Goal: Check status

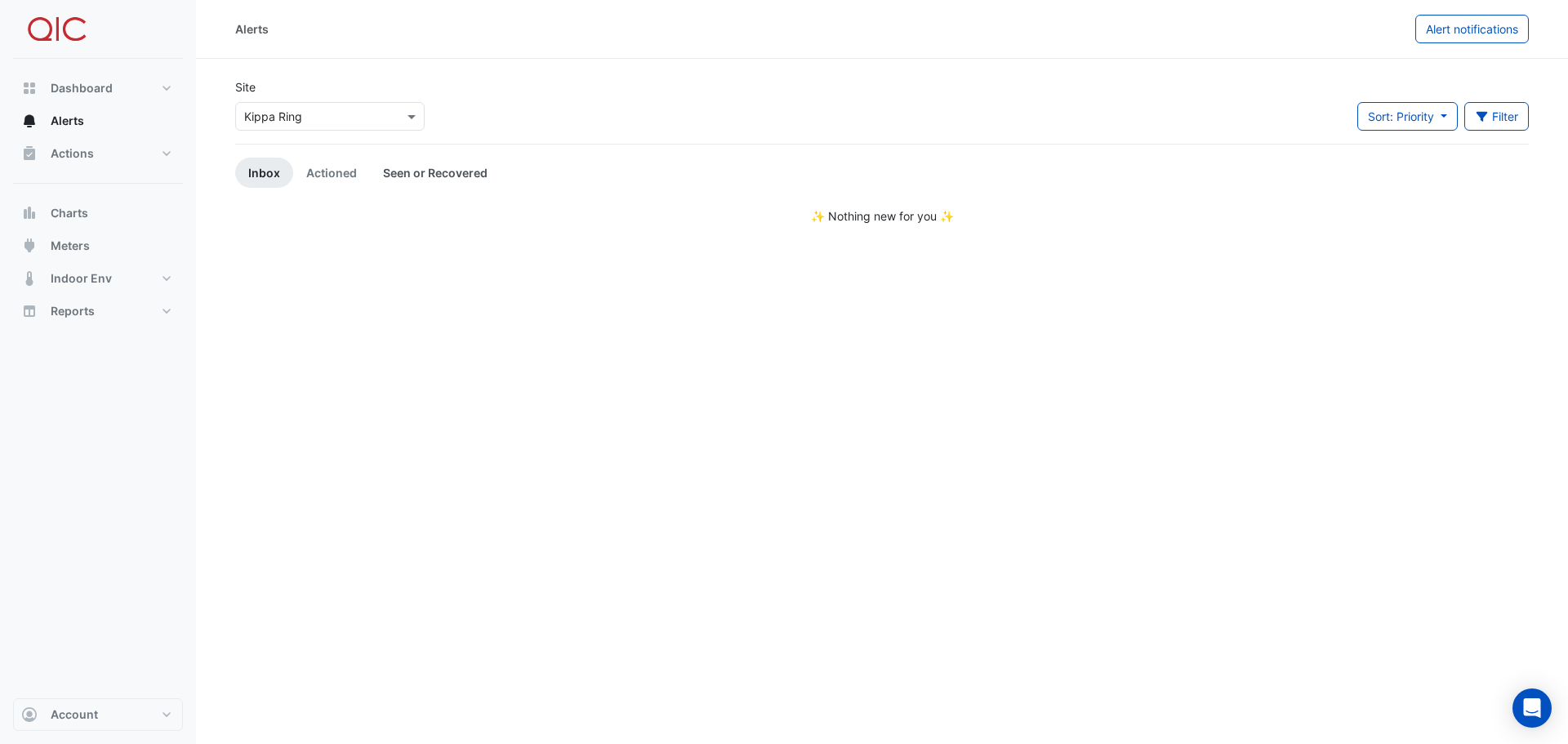
click at [416, 176] on link "Seen or Recovered" at bounding box center [435, 173] width 131 height 31
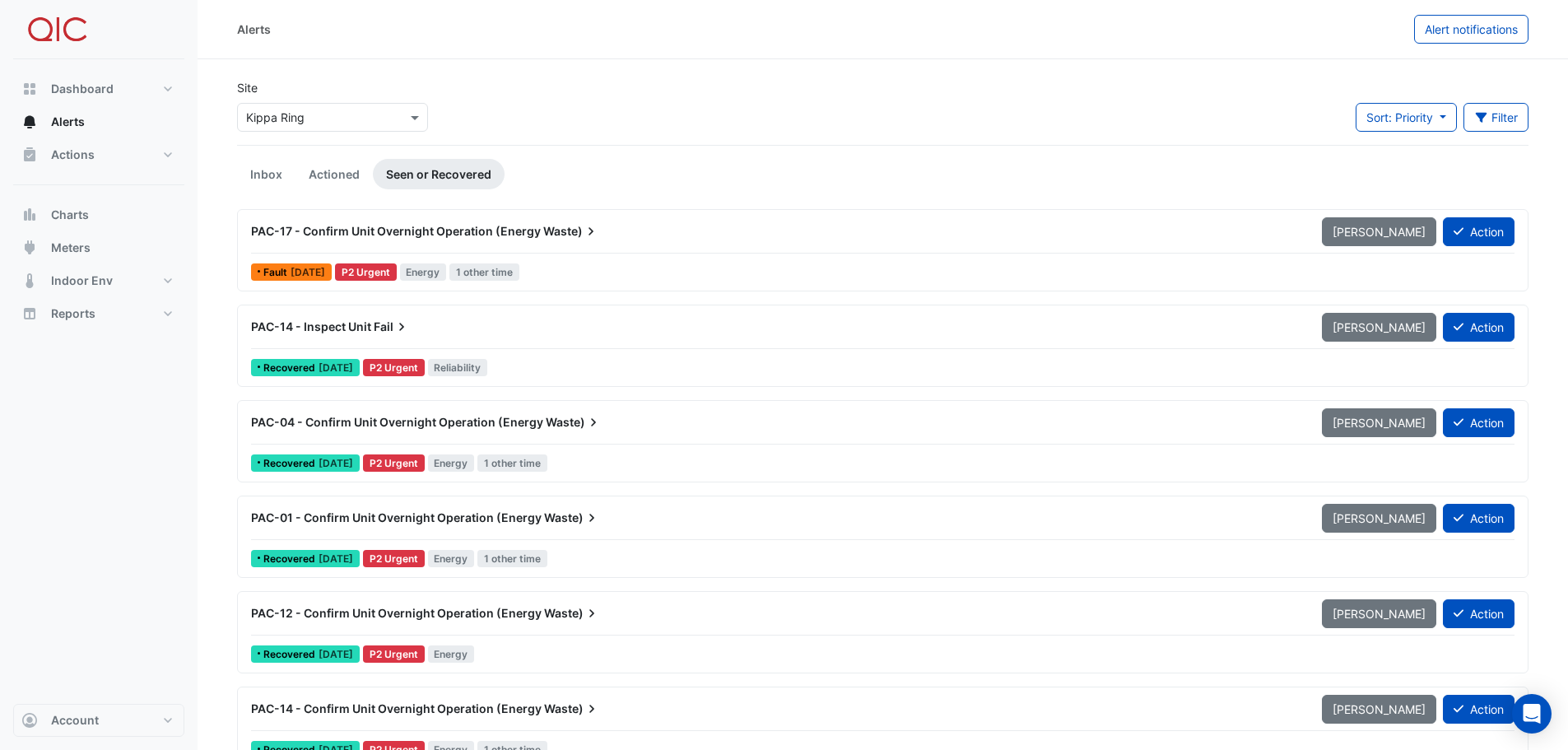
click at [359, 232] on span "PAC-17 - Confirm Unit Overnight Operation (Energy" at bounding box center [396, 231] width 290 height 14
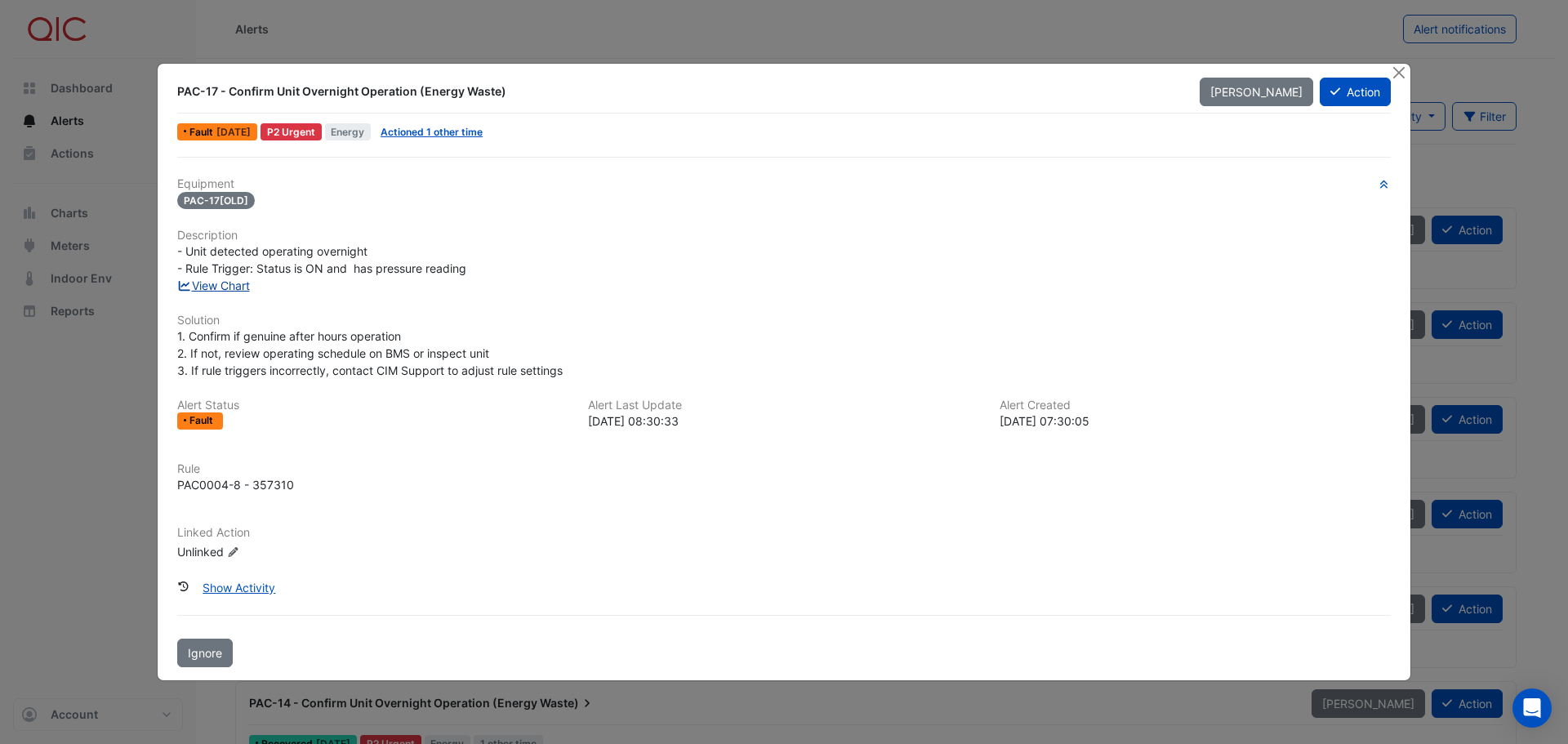
click at [221, 283] on link "View Chart" at bounding box center [214, 285] width 73 height 14
click at [1396, 73] on button "Close" at bounding box center [1399, 72] width 17 height 17
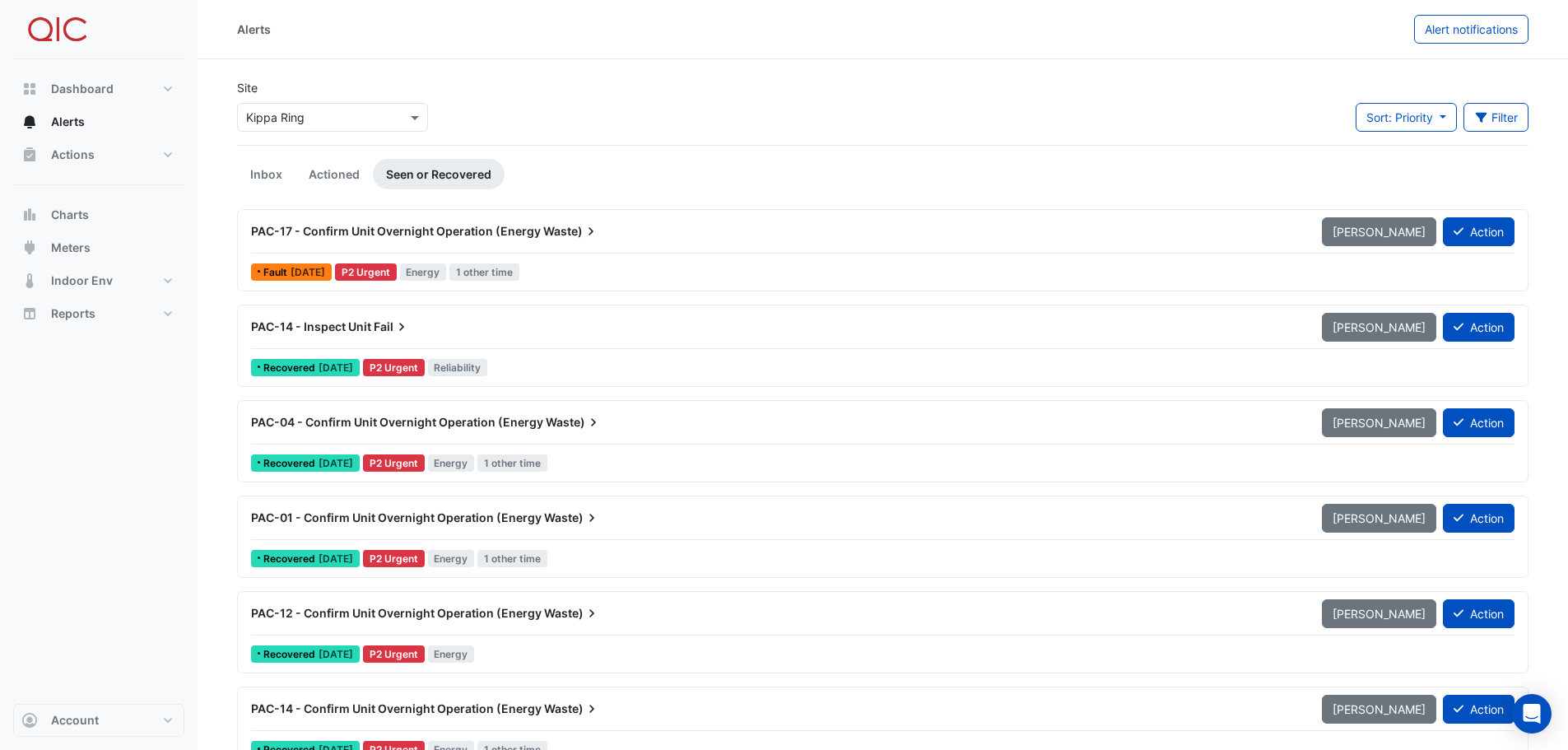
drag, startPoint x: 325, startPoint y: 232, endPoint x: 291, endPoint y: 231, distance: 34.0
click at [291, 231] on span "PAC-17 - Confirm Unit Overnight Operation (Energy" at bounding box center [396, 231] width 290 height 14
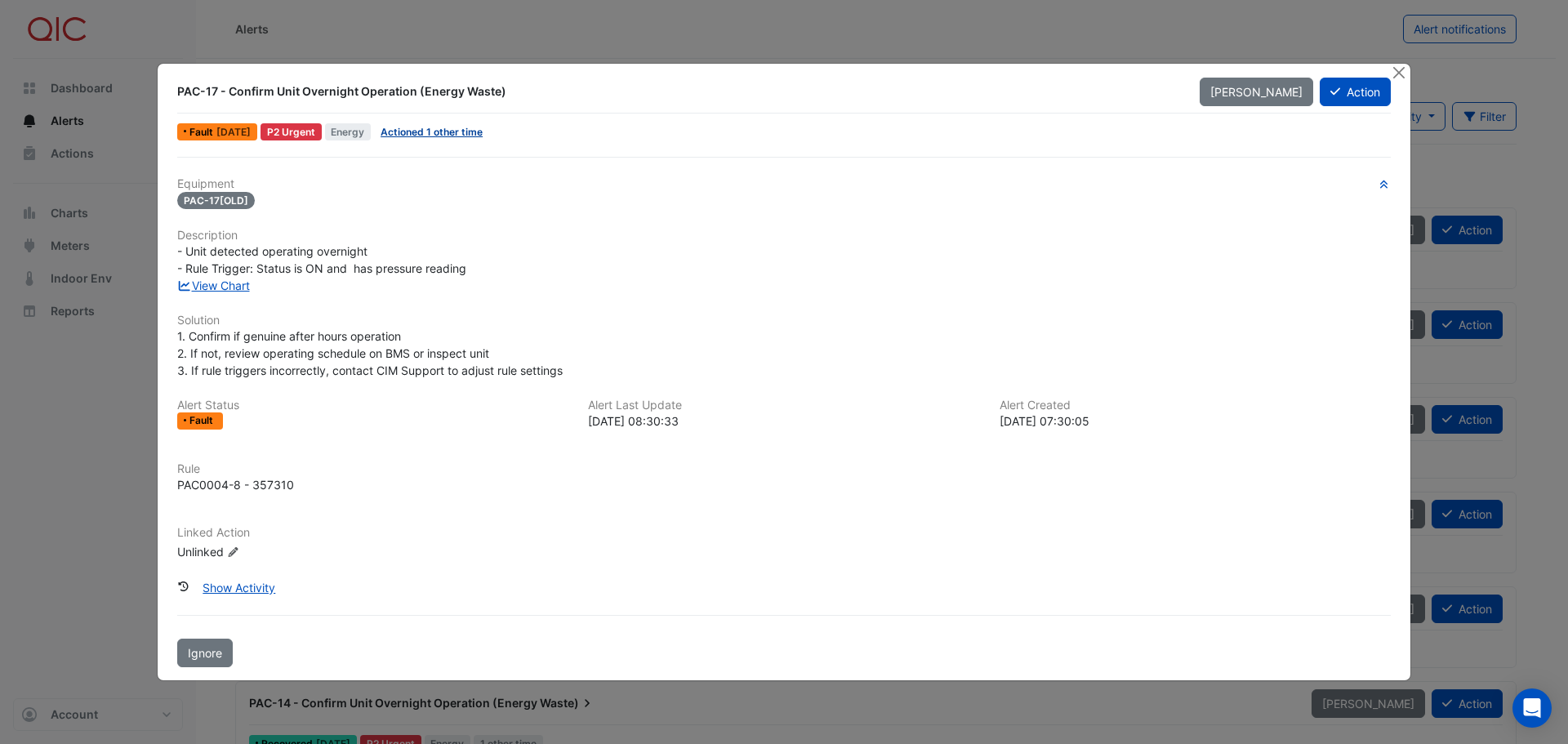
click at [442, 126] on link "Actioned 1 other time" at bounding box center [432, 131] width 102 height 12
click at [1397, 73] on button "Close" at bounding box center [1399, 72] width 17 height 17
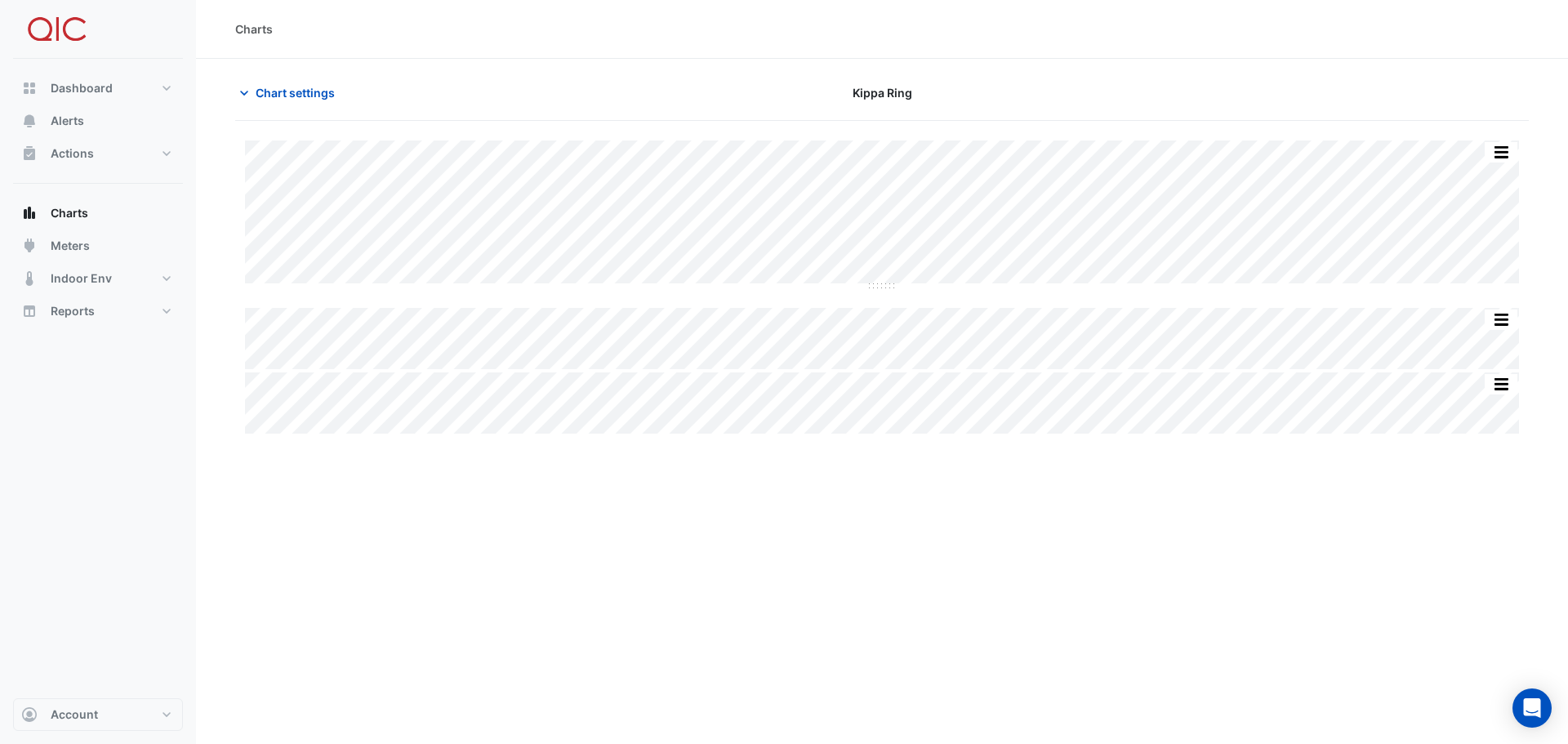
type input "**********"
click at [244, 91] on icon "button" at bounding box center [245, 93] width 17 height 17
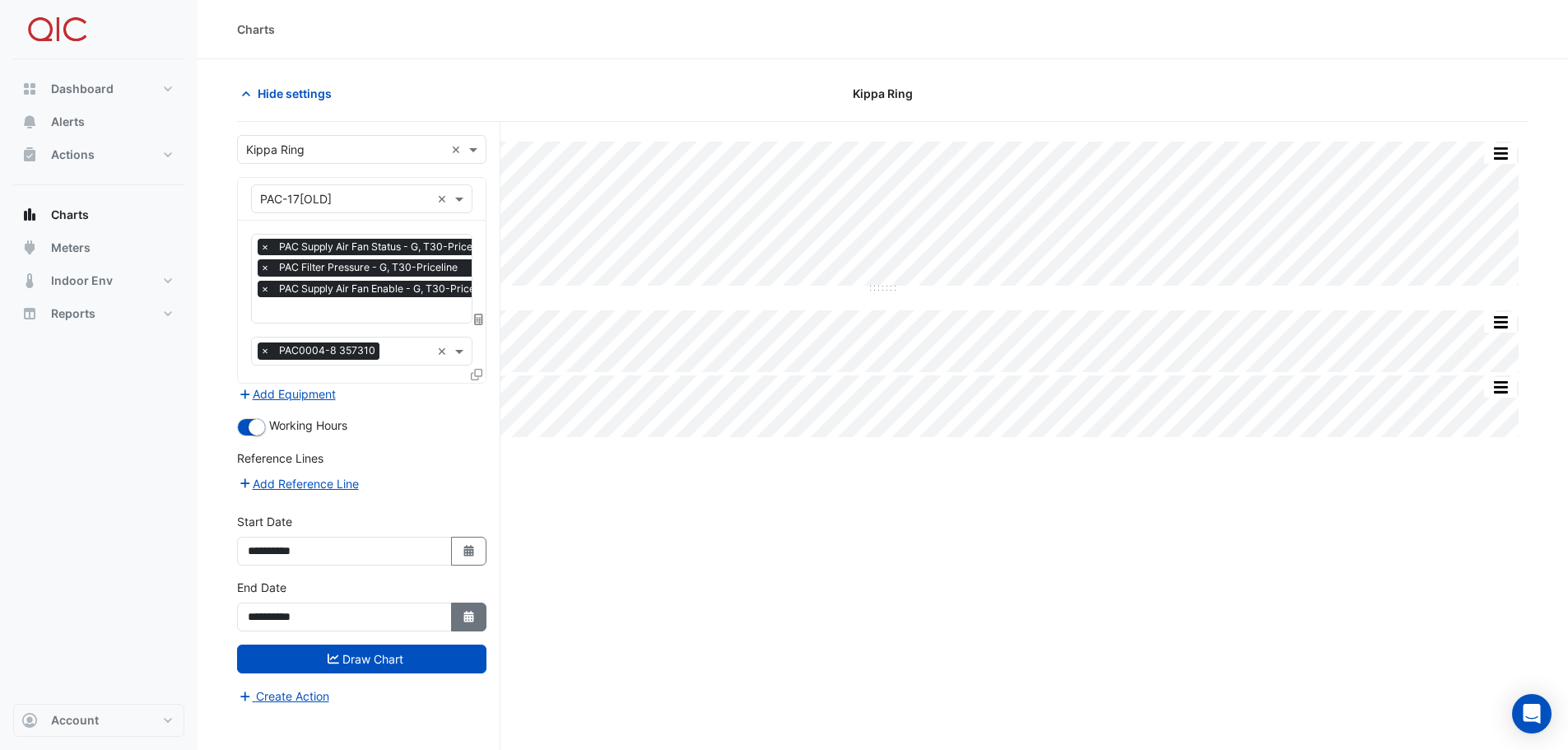
click at [468, 617] on icon "button" at bounding box center [469, 617] width 10 height 12
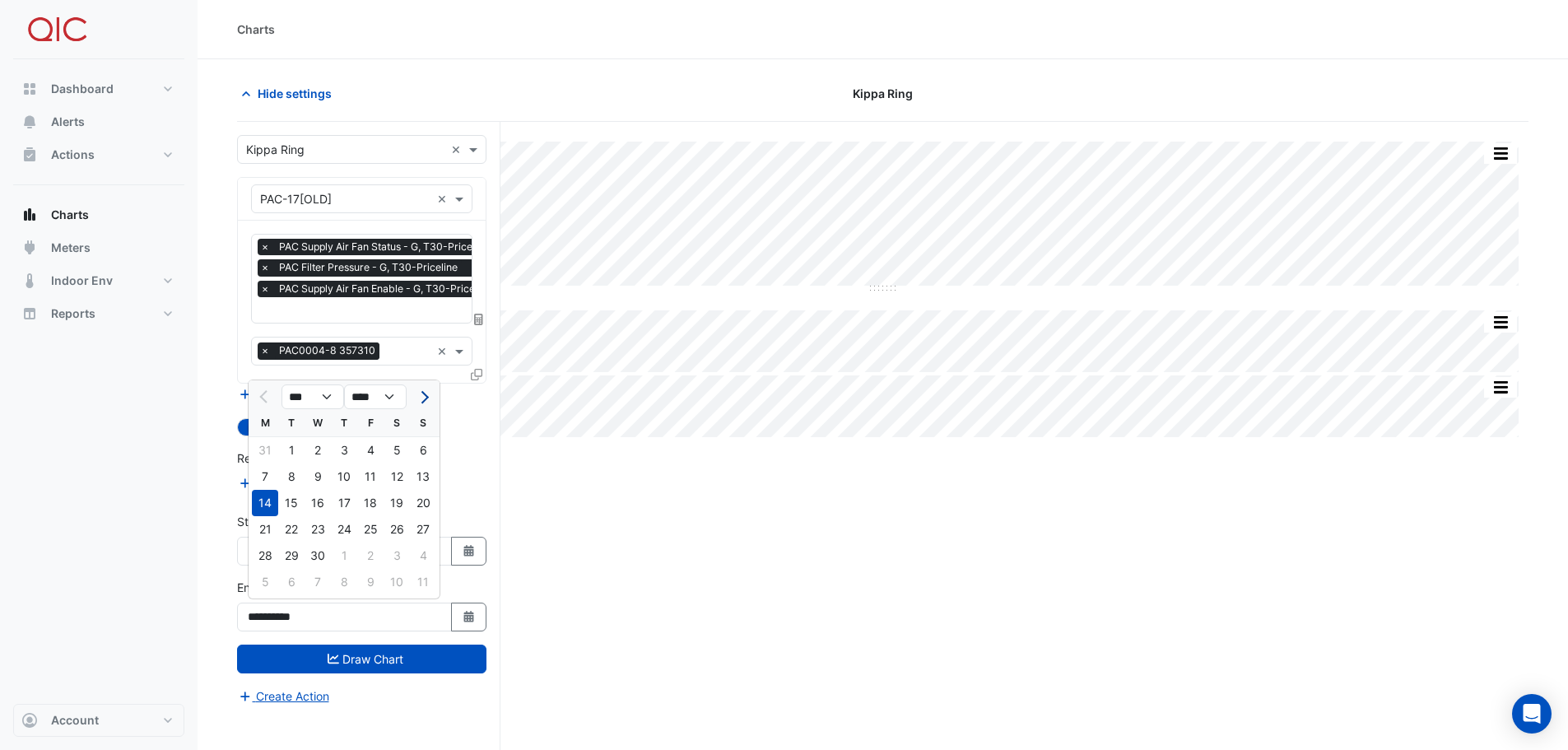
click at [418, 400] on button "Next month" at bounding box center [423, 397] width 20 height 27
select select "*"
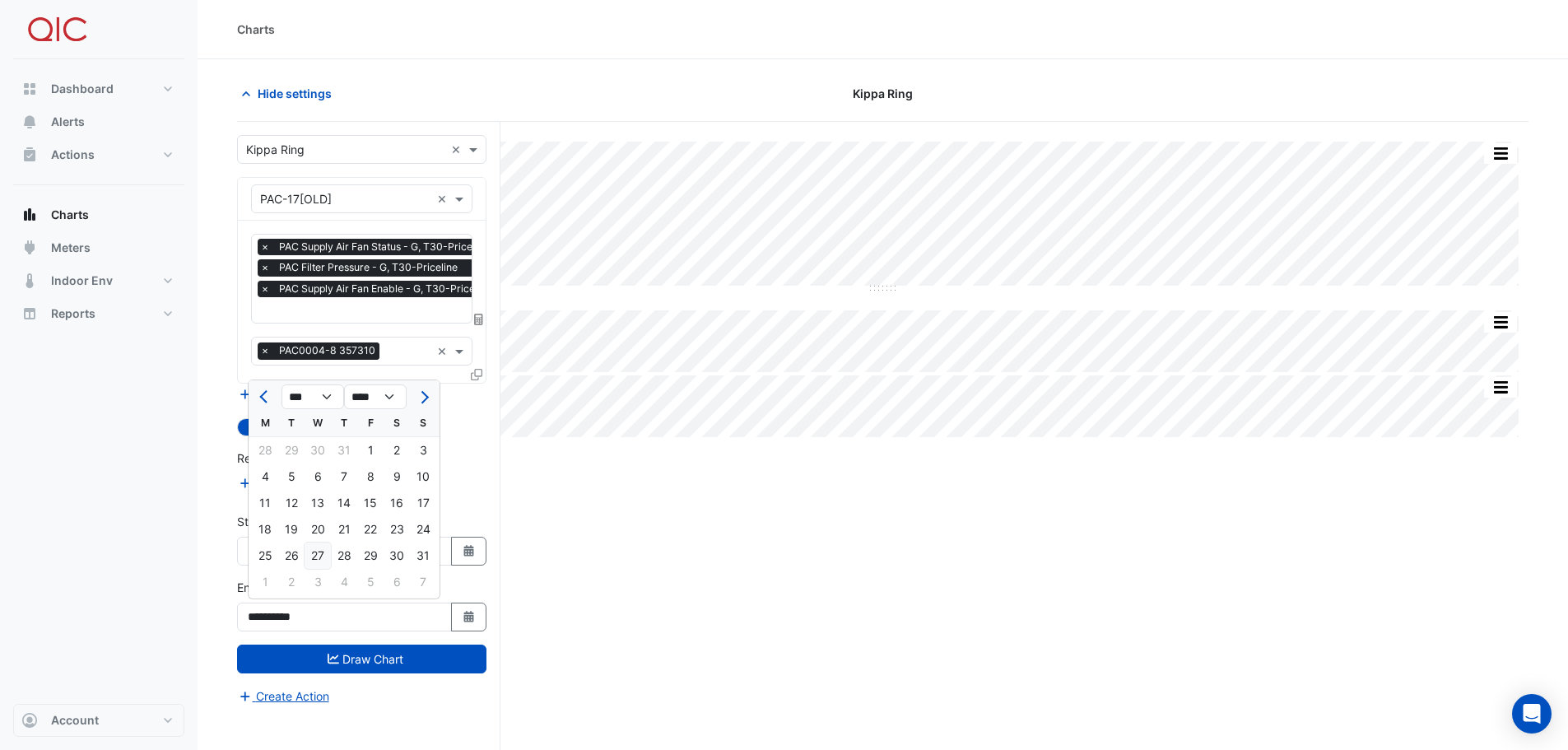
click at [315, 553] on div "27" at bounding box center [318, 556] width 27 height 27
type input "**********"
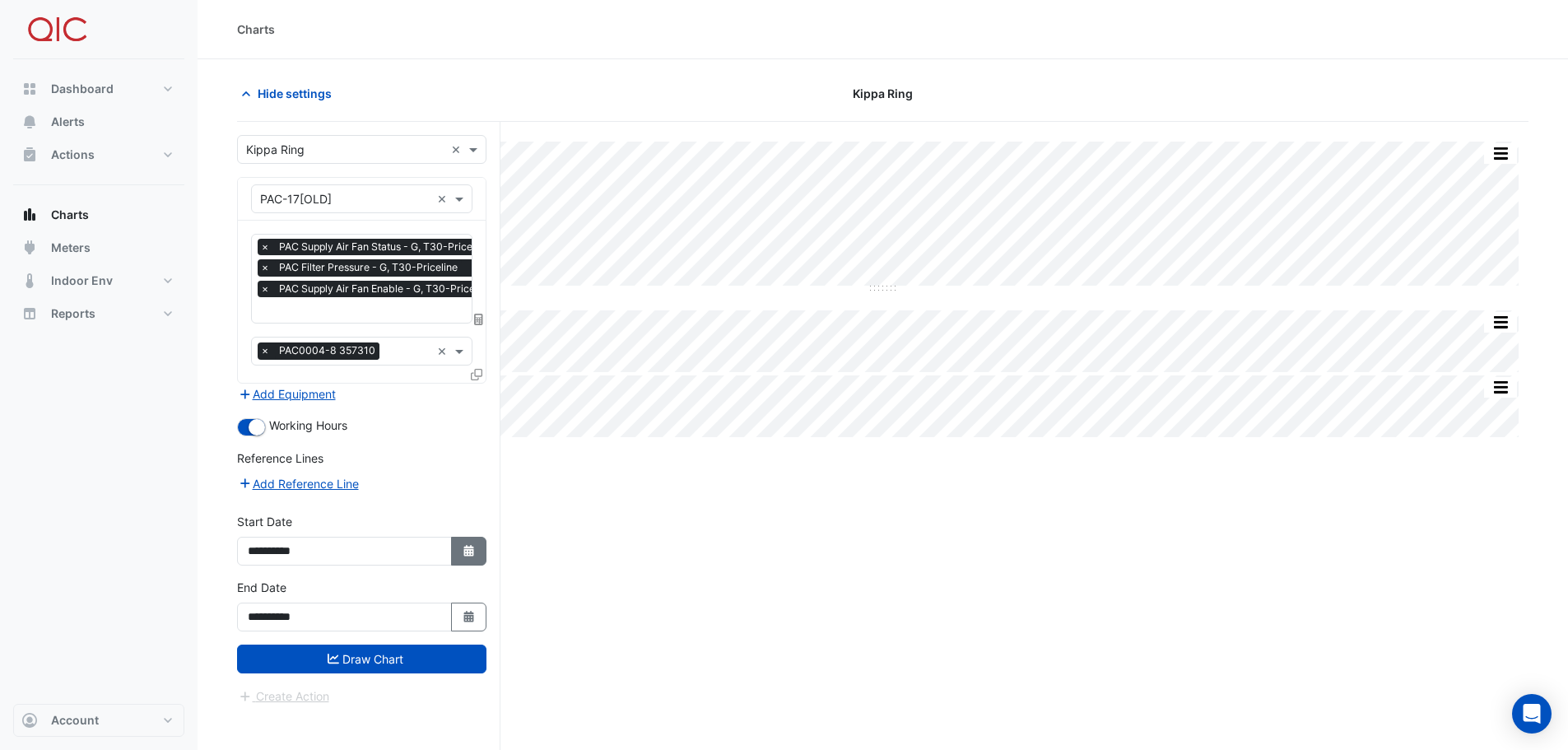
click at [460, 546] on button "Select Date" at bounding box center [469, 551] width 37 height 29
select select "*"
select select "****"
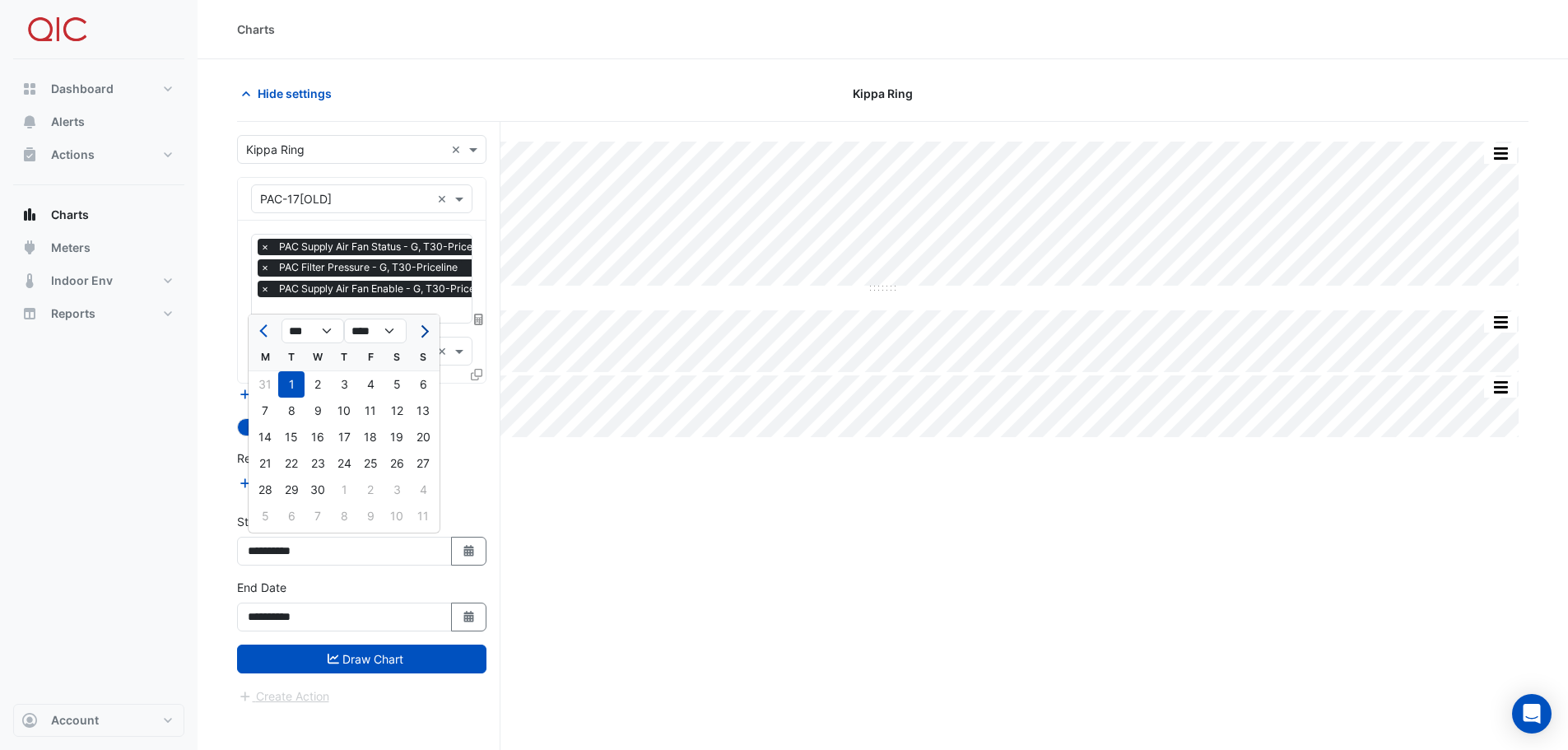
click at [421, 327] on span "Next month" at bounding box center [422, 331] width 12 height 12
select select "*"
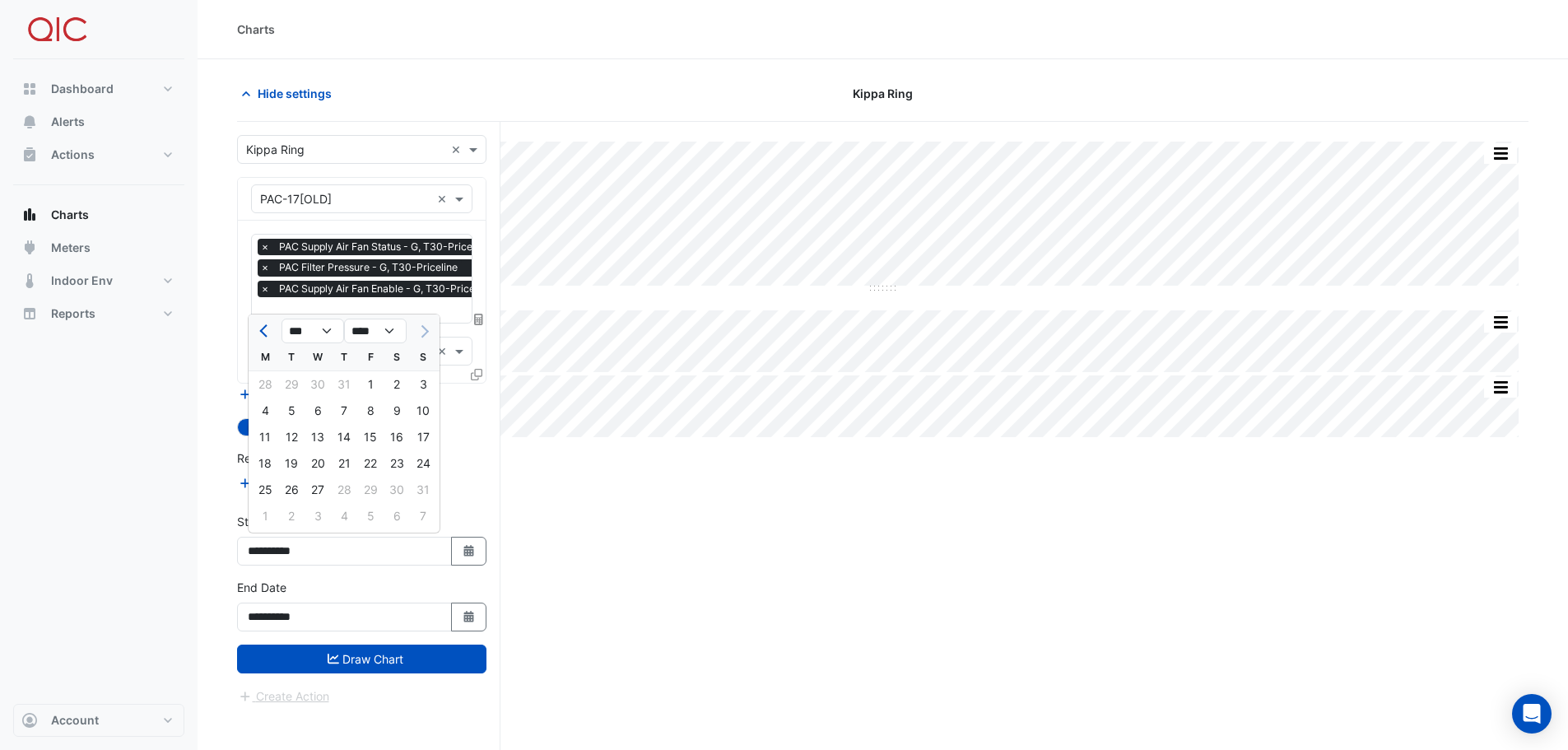
click at [421, 327] on div at bounding box center [423, 331] width 33 height 27
click at [339, 465] on div "21" at bounding box center [344, 464] width 27 height 27
type input "**********"
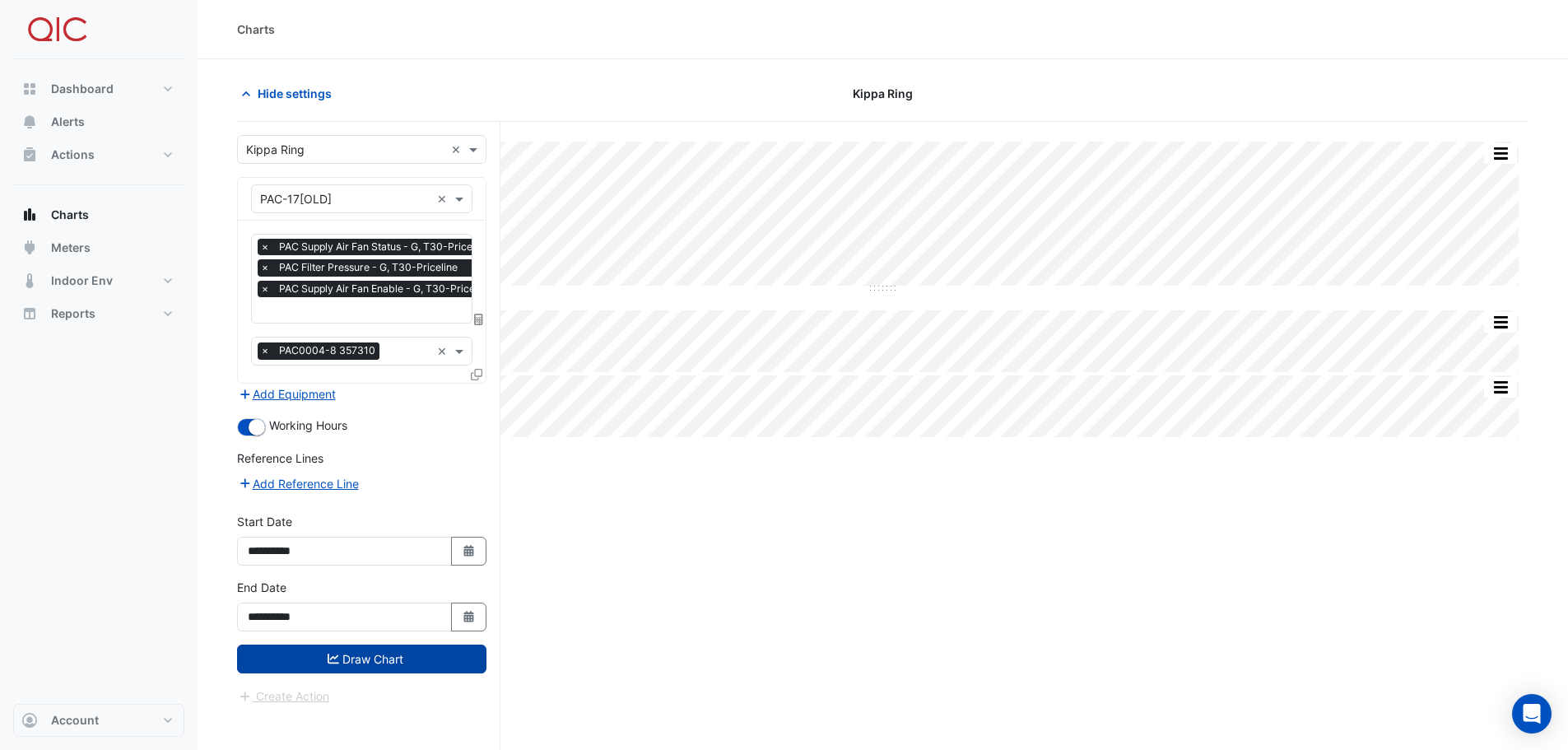
click at [419, 658] on button "Draw Chart" at bounding box center [362, 658] width 250 height 29
